Goal: Task Accomplishment & Management: Manage account settings

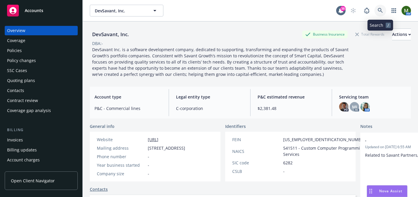
click at [381, 10] on icon at bounding box center [380, 10] width 5 height 5
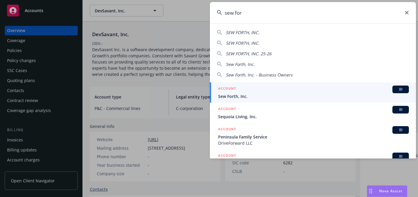
type input "sew for"
click at [232, 88] on h5 "ACCOUNT" at bounding box center [227, 89] width 18 height 7
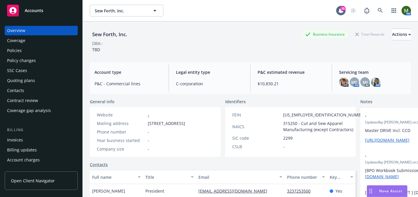
click at [56, 50] on div "Policies" at bounding box center [41, 50] width 68 height 9
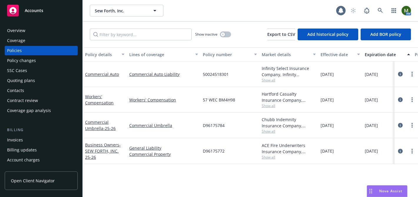
click at [57, 27] on div "Overview" at bounding box center [41, 30] width 68 height 9
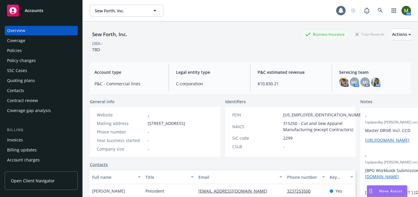
click at [119, 34] on div "Sew Forth, Inc." at bounding box center [110, 35] width 40 height 8
copy div "Sew Forth, Inc."
click at [59, 49] on div "Policies" at bounding box center [41, 50] width 68 height 9
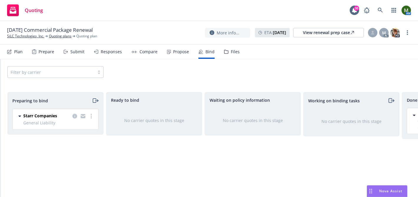
click at [96, 103] on icon "moveRight" at bounding box center [95, 100] width 7 height 7
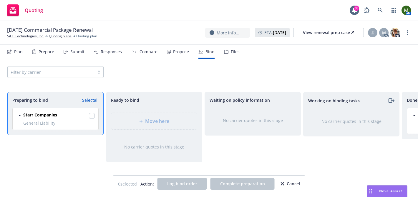
click at [96, 103] on link "Select all" at bounding box center [90, 100] width 16 height 6
checkbox input "true"
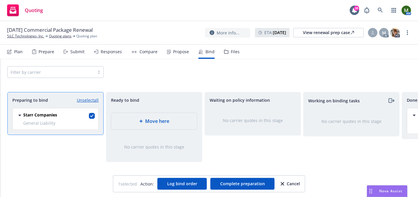
click at [131, 117] on div "Move here" at bounding box center [154, 121] width 86 height 16
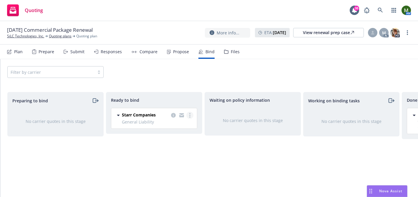
click at [192, 116] on link "more" at bounding box center [189, 115] width 7 height 7
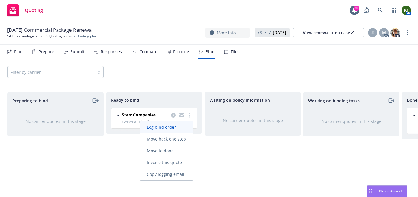
click at [176, 126] on span "Log bind order" at bounding box center [161, 127] width 43 height 6
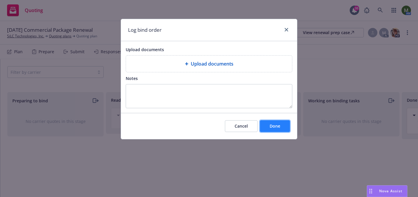
click at [276, 127] on span "Done" at bounding box center [275, 126] width 11 height 6
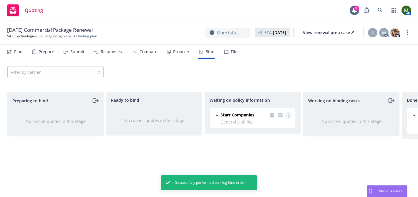
click at [288, 118] on link "more" at bounding box center [288, 115] width 7 height 7
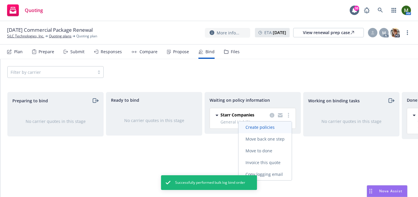
click at [279, 124] on link "Create policies" at bounding box center [264, 128] width 53 height 12
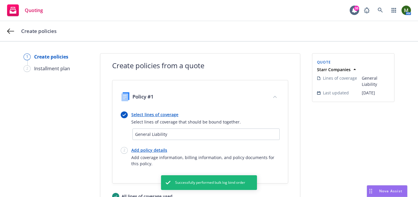
click at [153, 149] on link "Add policy details" at bounding box center [205, 150] width 148 height 6
select select "12"
select select "CA"
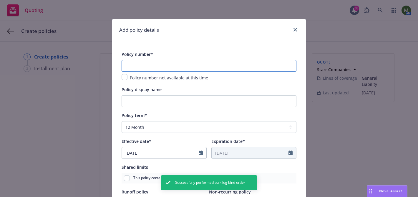
click at [165, 63] on input "text" at bounding box center [209, 66] width 175 height 12
paste input "PRL00607425P00"
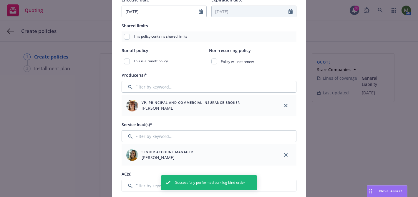
scroll to position [142, 0]
type input "PRL00607425P00"
click at [180, 15] on div "07/06/2025" at bounding box center [164, 11] width 85 height 12
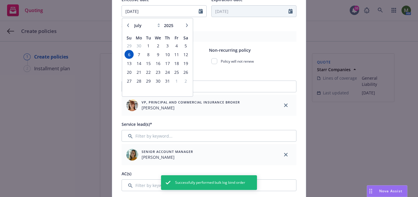
click at [186, 26] on icon "button" at bounding box center [187, 26] width 4 height 4
select select "8"
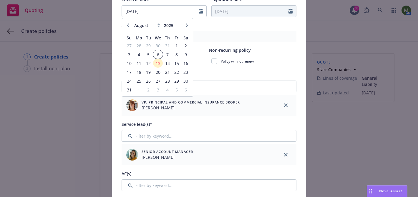
click at [158, 56] on span "6" at bounding box center [158, 54] width 9 height 7
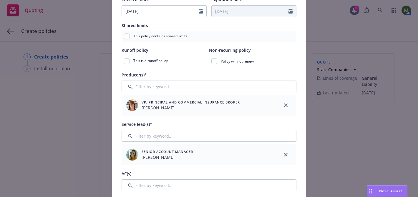
type input "08/06/2025"
type input "08/06/2026"
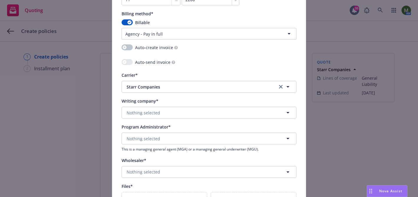
scroll to position [526, 0]
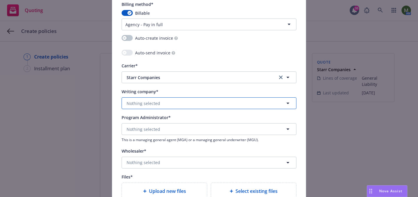
click at [169, 104] on button "Nothing selected" at bounding box center [209, 103] width 175 height 12
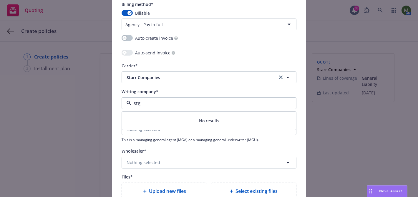
type input "st"
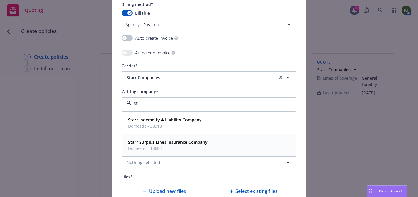
click at [162, 147] on span "Domestic - 13604" at bounding box center [167, 148] width 79 height 6
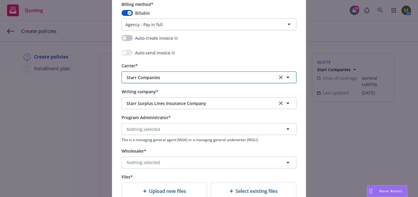
click at [169, 76] on span "Starr Companies" at bounding box center [198, 77] width 142 height 6
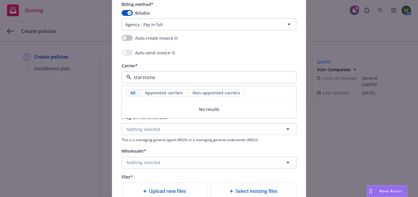
type input "starstone"
click at [161, 92] on span "Appointed carriers" at bounding box center [164, 93] width 38 height 6
click at [159, 81] on input "starstone" at bounding box center [207, 77] width 153 height 7
click at [159, 81] on input at bounding box center [207, 77] width 153 height 7
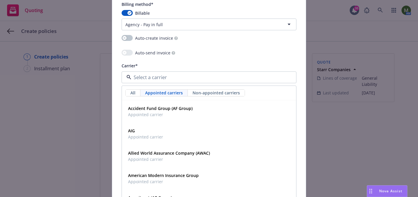
click at [159, 81] on input at bounding box center [207, 77] width 153 height 7
click at [210, 65] on div "Carrier*" at bounding box center [209, 65] width 175 height 7
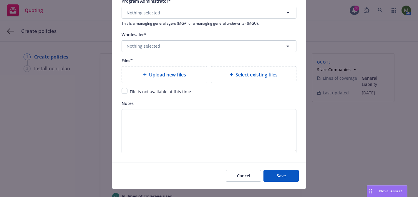
scroll to position [643, 0]
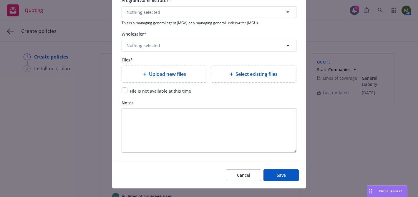
click at [183, 78] on div "Upload new files" at bounding box center [164, 74] width 85 height 16
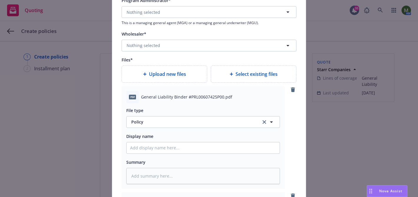
click at [151, 74] on span "Upload new files" at bounding box center [167, 74] width 37 height 7
type textarea "x"
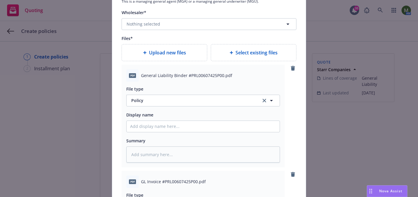
scroll to position [668, 0]
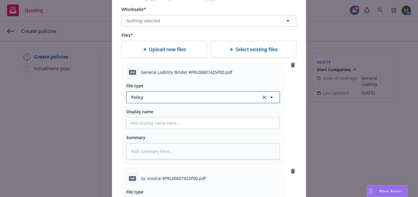
click at [234, 102] on button "Policy" at bounding box center [203, 98] width 154 height 12
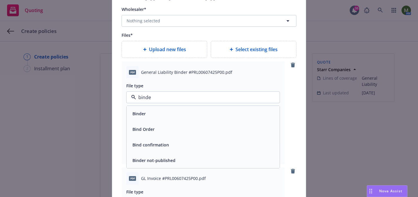
type input "binder"
click at [215, 113] on div "Binder" at bounding box center [203, 113] width 146 height 9
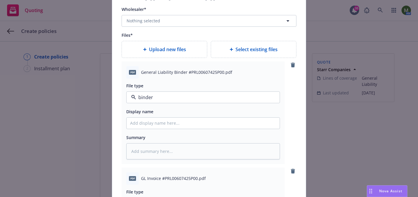
type textarea "x"
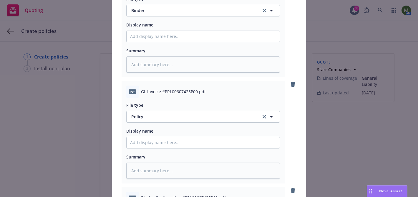
scroll to position [772, 0]
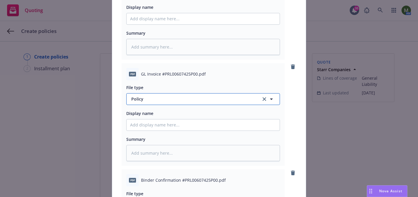
click at [186, 100] on span "Policy" at bounding box center [192, 99] width 123 height 6
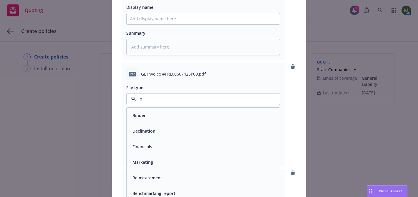
type input "inv"
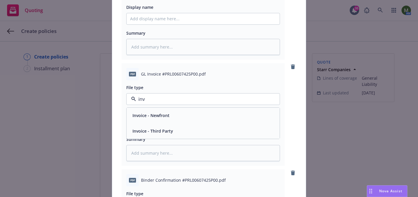
click at [172, 129] on div "Invoice - Third Party" at bounding box center [152, 131] width 44 height 9
type textarea "x"
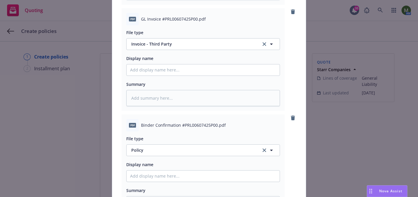
scroll to position [839, 0]
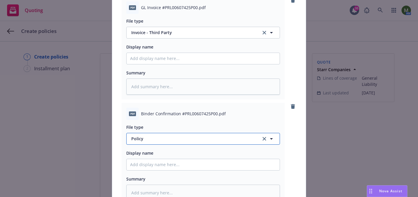
click at [167, 137] on span "Policy" at bounding box center [192, 139] width 123 height 6
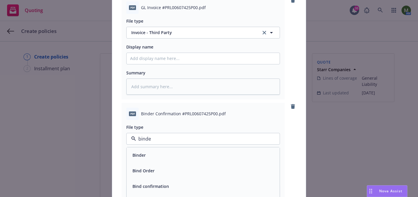
type input "binder"
click at [179, 135] on input "binder" at bounding box center [202, 138] width 132 height 7
click at [179, 135] on input at bounding box center [202, 138] width 132 height 7
type input "bind"
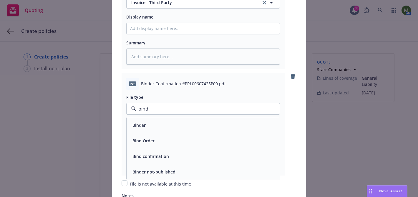
scroll to position [875, 0]
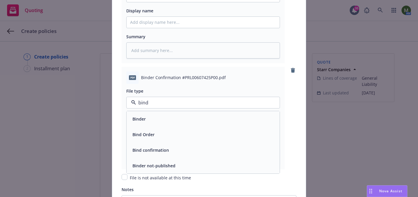
click at [163, 148] on span "Bind confirmation" at bounding box center [150, 150] width 36 height 6
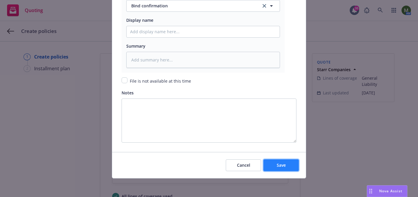
click at [276, 171] on button "Save" at bounding box center [280, 166] width 35 height 12
type textarea "x"
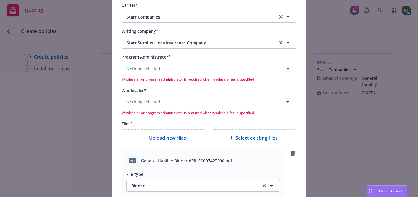
scroll to position [581, 0]
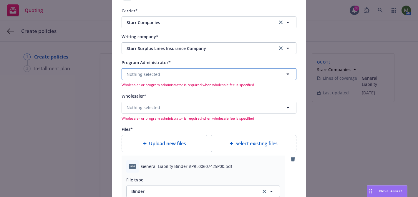
click at [205, 69] on button "Nothing selected" at bounding box center [209, 74] width 175 height 12
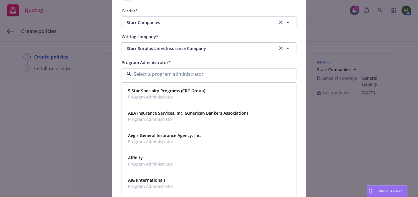
click at [114, 91] on div "Policy number* PRL00607425P00 Policy number not available at this time Policy d…" at bounding box center [209, 5] width 194 height 1090
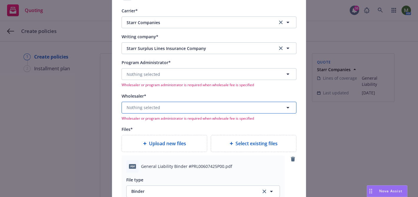
click at [148, 108] on span "Nothing selected" at bounding box center [144, 107] width 34 height 6
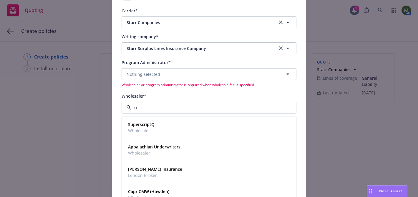
type input "crc"
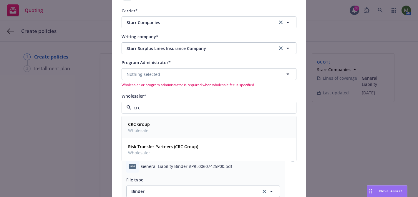
click at [146, 127] on strong "CRC Group" at bounding box center [139, 125] width 22 height 6
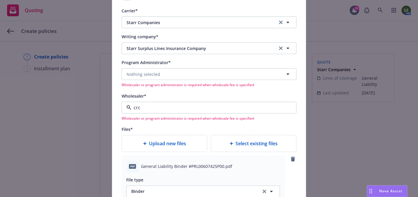
type textarea "x"
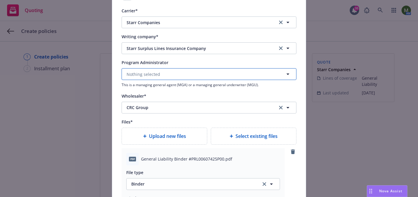
click at [149, 75] on span "Nothing selected" at bounding box center [144, 74] width 34 height 6
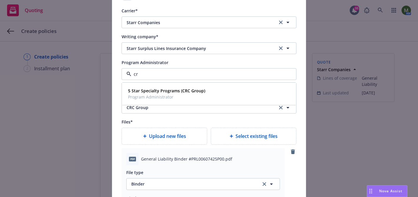
type input "crc"
click at [150, 92] on strong "5 Star Specialty Programs (CRC Group)" at bounding box center [166, 91] width 77 height 6
type textarea "x"
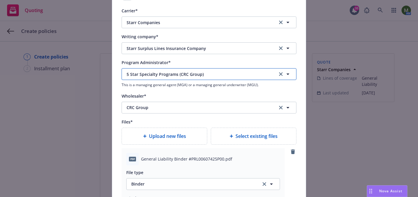
click at [207, 76] on span "5 Star Specialty Programs (CRC Group)" at bounding box center [198, 74] width 142 height 6
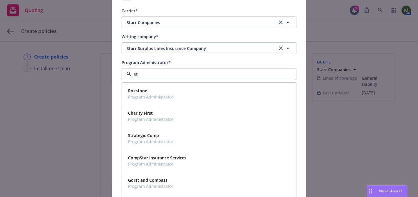
type input "s"
type input "crc"
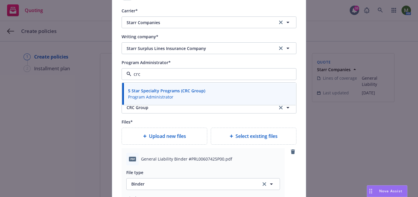
click at [175, 102] on div "5 Star Specialty Programs (CRC Group) Program Administrator" at bounding box center [209, 94] width 174 height 22
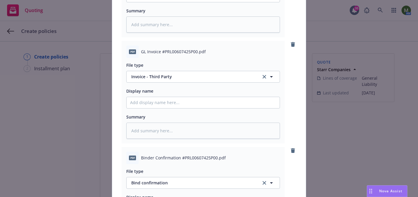
scroll to position [972, 0]
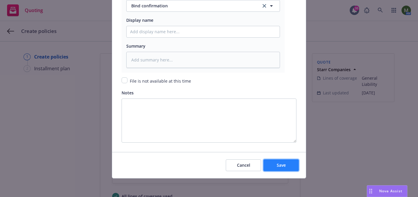
click at [278, 165] on span "Save" at bounding box center [281, 165] width 9 height 6
type textarea "x"
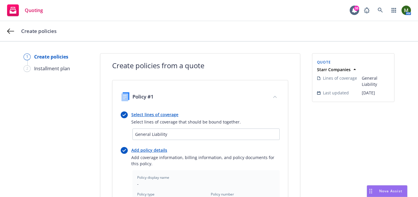
scroll to position [222, 0]
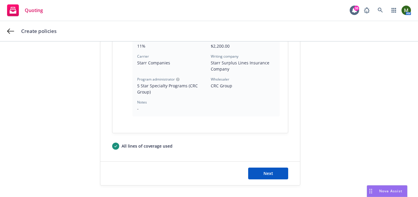
click at [274, 181] on div "Next" at bounding box center [200, 174] width 200 height 24
click at [274, 170] on button "Next" at bounding box center [268, 174] width 40 height 12
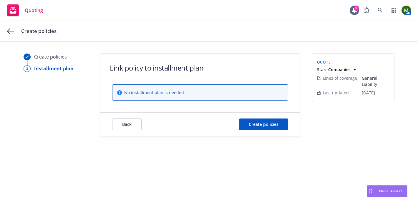
scroll to position [0, 0]
click at [273, 129] on button "Create policies" at bounding box center [263, 125] width 49 height 12
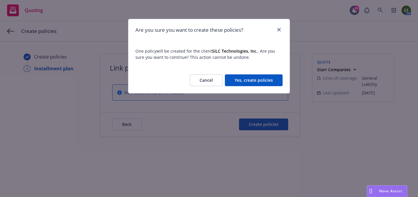
click at [269, 83] on button "Yes, create policies" at bounding box center [254, 80] width 58 height 12
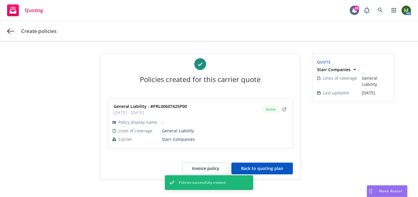
click at [276, 164] on button "Back to quoting plan" at bounding box center [262, 169] width 62 height 12
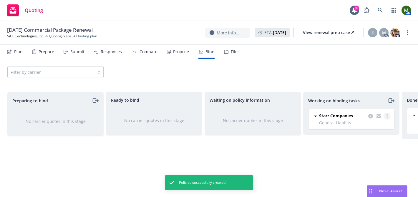
click at [387, 114] on circle "more" at bounding box center [386, 114] width 1 height 1
click at [364, 137] on link "Move to done" at bounding box center [363, 140] width 53 height 12
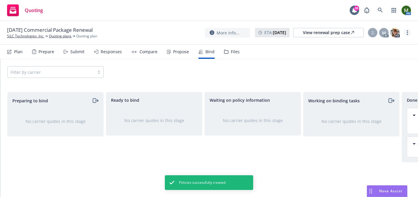
click at [408, 33] on link "more" at bounding box center [407, 32] width 7 height 7
click at [366, 87] on link "Archive quoting plan" at bounding box center [378, 92] width 66 height 12
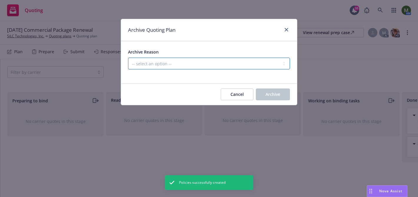
click at [275, 65] on select "-- select an option -- All policies in this renewal plan are auto-renewed Creat…" at bounding box center [209, 64] width 162 height 12
select select "ARCHIVED_RENEWAL_COMPLETED"
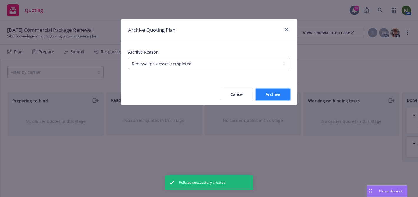
click at [274, 97] on span "Archive" at bounding box center [272, 95] width 15 height 6
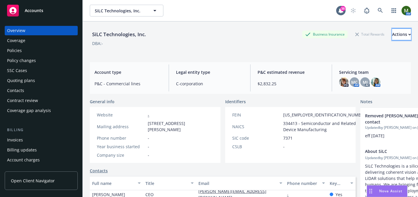
click at [394, 33] on div "Actions" at bounding box center [401, 34] width 19 height 11
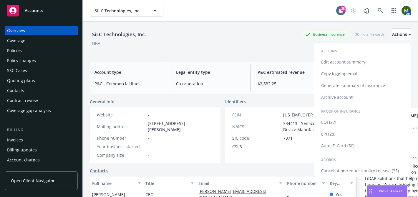
click at [366, 62] on link "Edit account summary" at bounding box center [362, 62] width 97 height 12
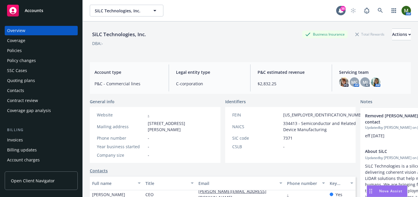
select select "US"
select select "C-corporation"
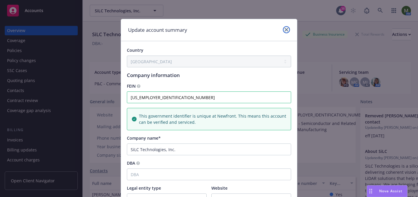
click at [287, 28] on icon "close" at bounding box center [287, 30] width 4 height 4
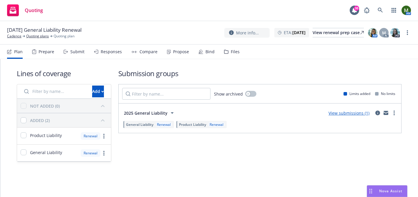
click at [47, 53] on div "Prepare" at bounding box center [47, 51] width 16 height 5
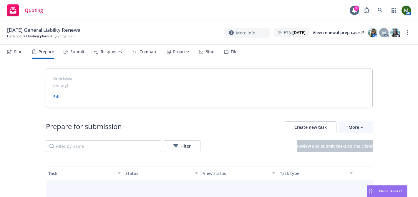
click at [69, 54] on div "Submit" at bounding box center [74, 52] width 21 height 14
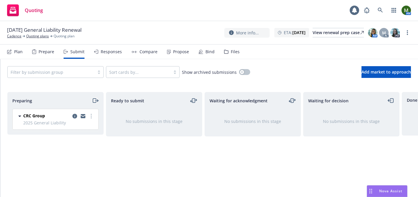
click at [94, 101] on icon "moveRight" at bounding box center [95, 100] width 7 height 7
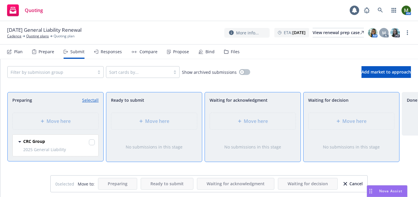
click at [94, 101] on link "Select all" at bounding box center [90, 100] width 16 height 6
checkbox input "true"
click at [125, 118] on div "Move here" at bounding box center [154, 121] width 76 height 7
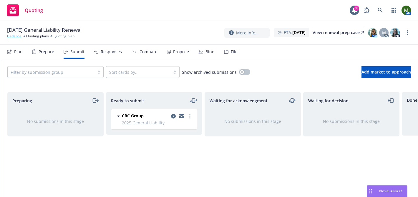
click at [15, 35] on link "Cadence" at bounding box center [14, 36] width 14 height 5
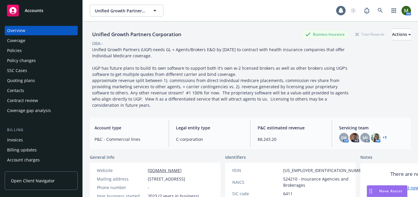
click at [51, 46] on div "Policies" at bounding box center [41, 50] width 68 height 9
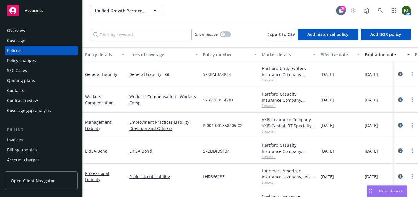
click at [195, 63] on div "General Liability - GL" at bounding box center [164, 75] width 74 height 26
click at [100, 72] on link "General Liability" at bounding box center [101, 75] width 32 height 6
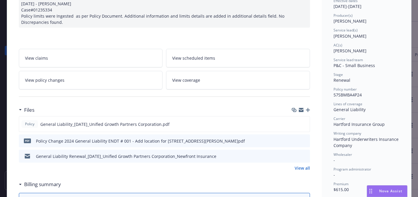
scroll to position [65, 0]
click at [308, 111] on icon "button" at bounding box center [308, 110] width 4 height 4
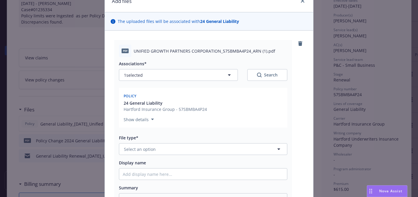
scroll to position [52, 0]
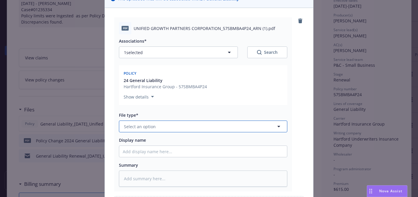
click at [198, 126] on button "Select an option" at bounding box center [203, 127] width 168 height 12
type input "other"
click at [189, 144] on div "Other" at bounding box center [203, 143] width 161 height 9
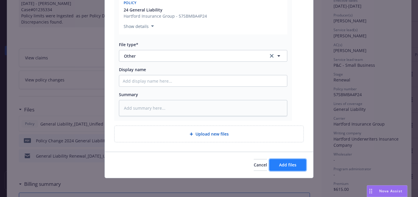
click at [276, 167] on button "Add files" at bounding box center [287, 165] width 37 height 12
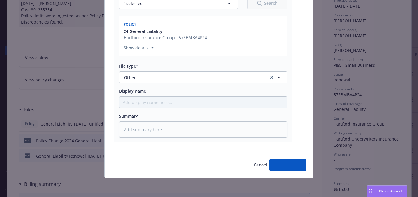
type textarea "x"
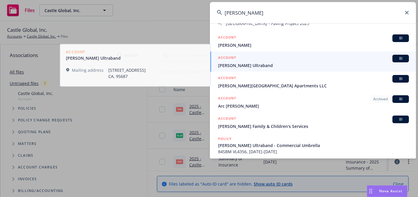
scroll to position [59, 0]
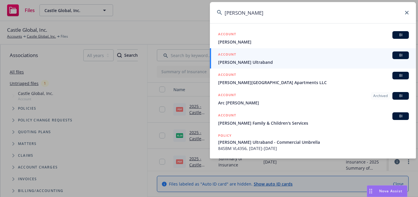
type input "[PERSON_NAME]"
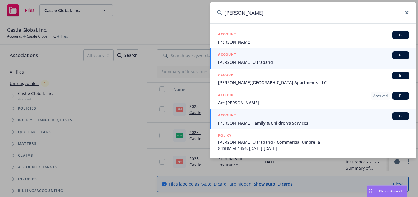
click at [267, 115] on div "ACCOUNT BI" at bounding box center [313, 116] width 191 height 8
